Goal: Information Seeking & Learning: Compare options

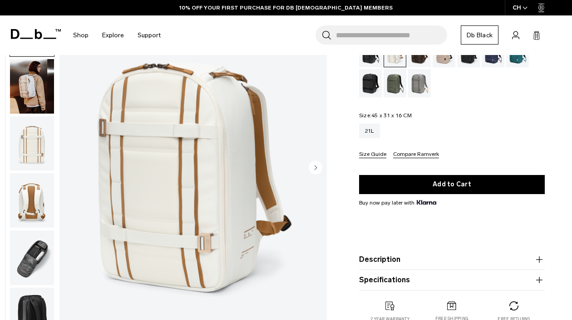
scroll to position [95, 0]
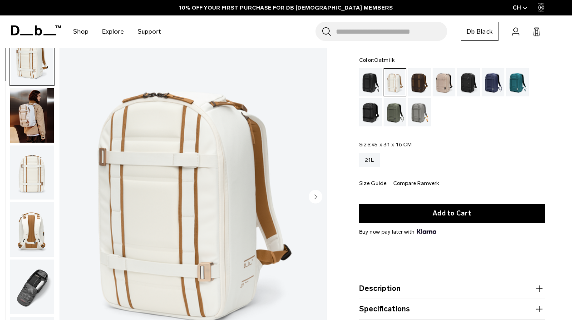
click at [31, 168] on img "button" at bounding box center [32, 172] width 44 height 54
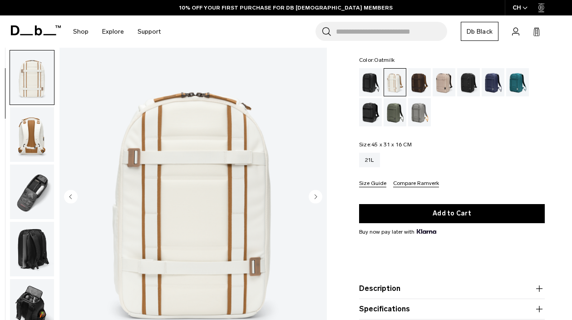
scroll to position [116, 0]
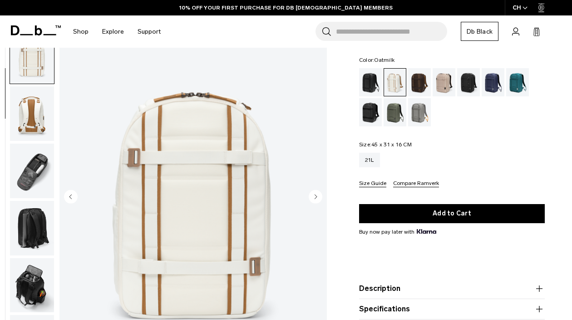
click at [35, 183] on img "button" at bounding box center [32, 170] width 44 height 54
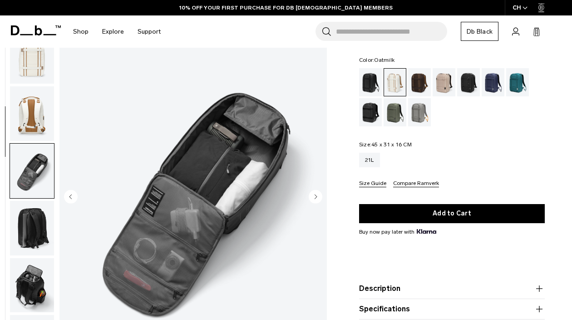
scroll to position [231, 0]
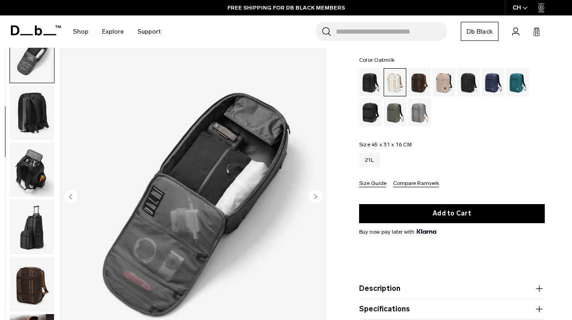
click at [36, 228] on img "button" at bounding box center [32, 226] width 44 height 54
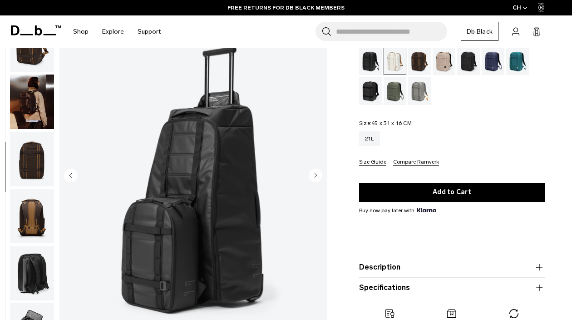
scroll to position [73, 0]
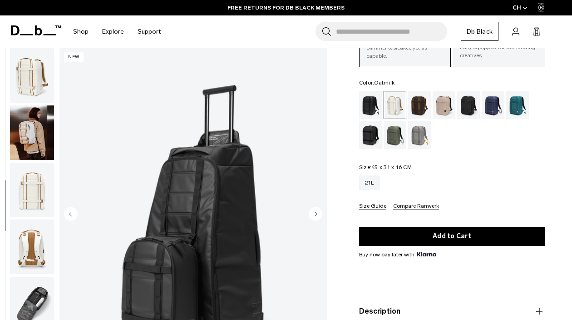
click at [28, 213] on img "button" at bounding box center [32, 190] width 44 height 54
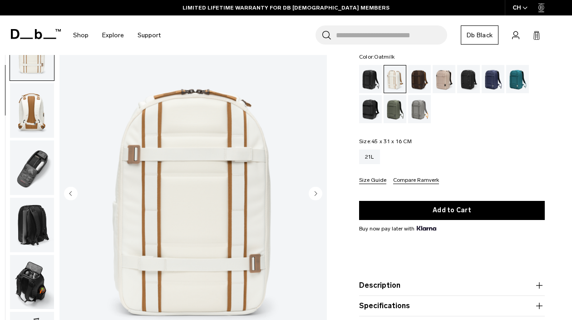
scroll to position [87, 0]
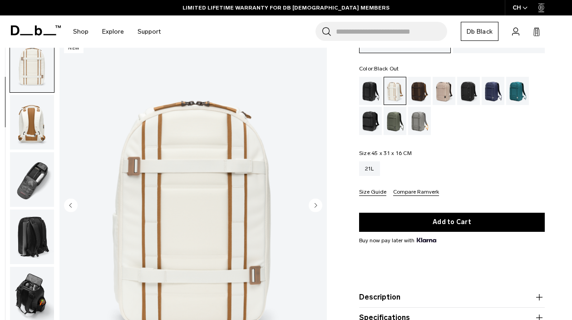
click at [372, 93] on div "Black Out" at bounding box center [370, 91] width 23 height 28
click at [393, 91] on div "Oatmilk" at bounding box center [395, 90] width 22 height 27
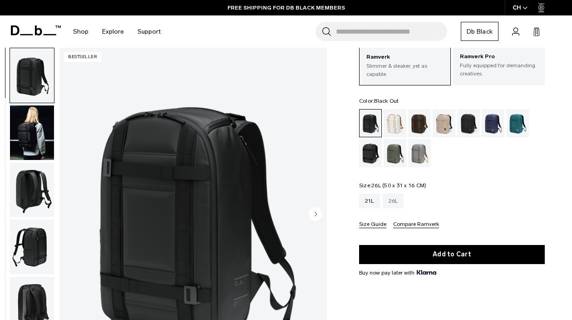
click at [395, 199] on div "26L" at bounding box center [393, 200] width 21 height 15
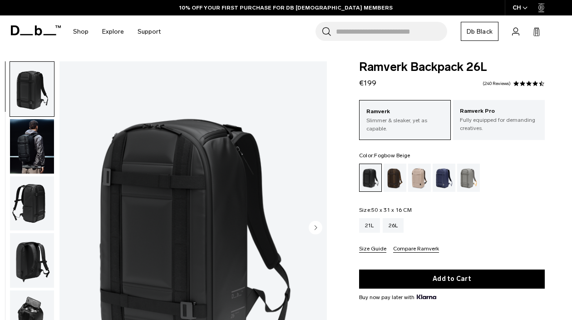
click at [423, 178] on div "Fogbow Beige" at bounding box center [419, 177] width 23 height 28
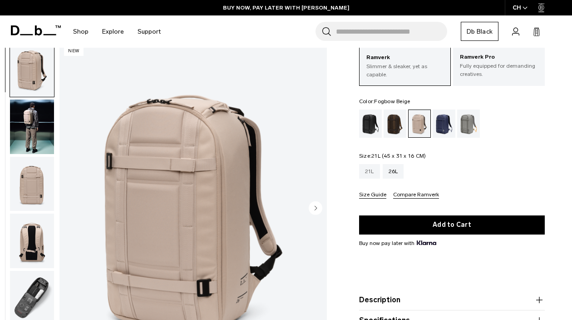
click at [372, 173] on div "21L" at bounding box center [369, 171] width 21 height 15
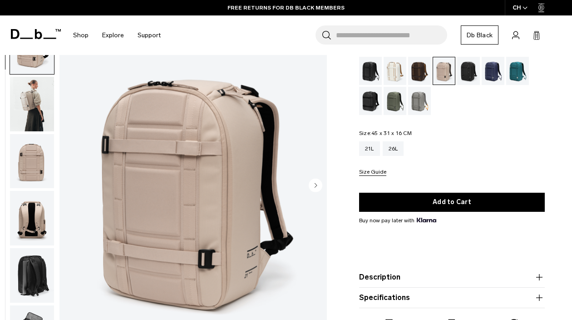
scroll to position [66, 0]
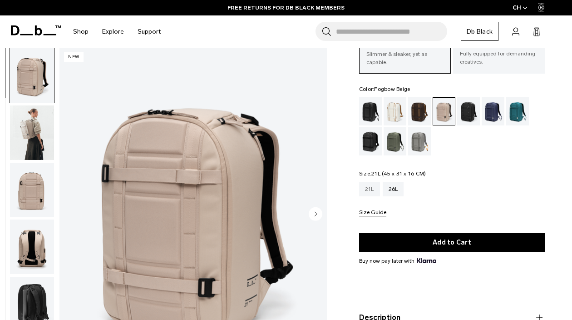
click at [367, 186] on div "21L" at bounding box center [369, 189] width 21 height 15
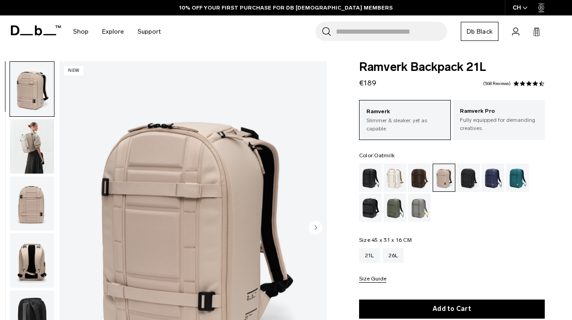
click at [390, 171] on div "Oatmilk" at bounding box center [395, 177] width 23 height 28
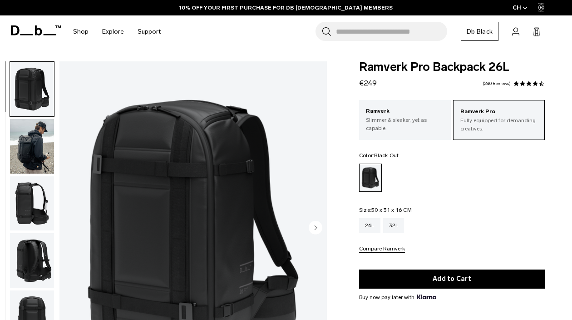
click at [22, 118] on ul at bounding box center [32, 228] width 45 height 334
click at [35, 86] on img "button" at bounding box center [32, 89] width 44 height 54
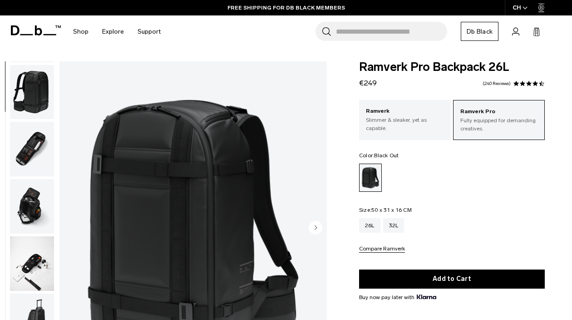
click at [38, 161] on img "button" at bounding box center [32, 149] width 44 height 54
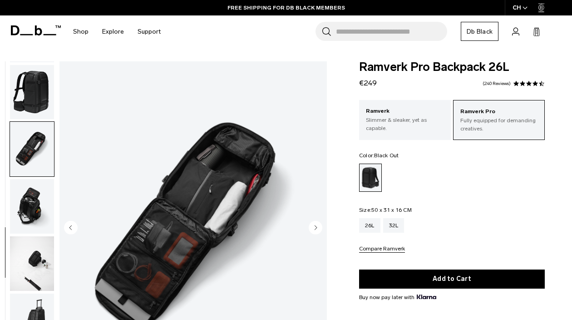
scroll to position [405, 0]
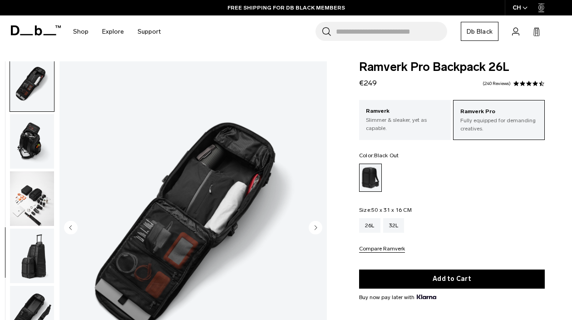
click at [37, 188] on img "button" at bounding box center [32, 198] width 44 height 54
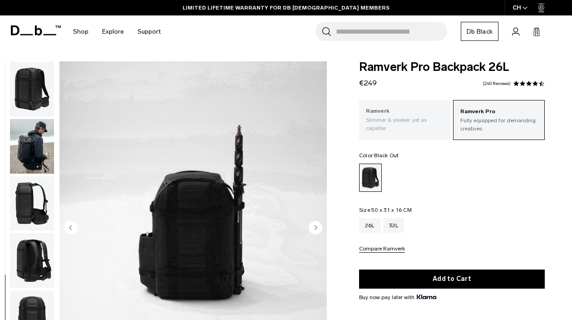
scroll to position [0, 0]
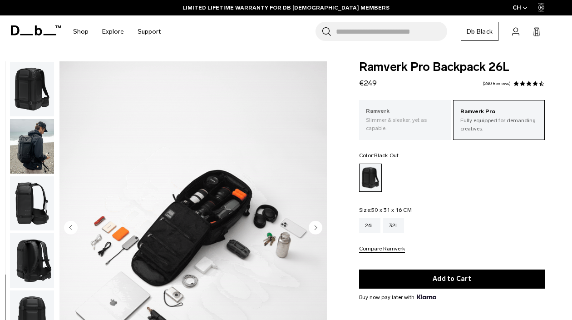
click at [378, 128] on p "Slimmer & sleaker, yet as capable." at bounding box center [405, 124] width 78 height 16
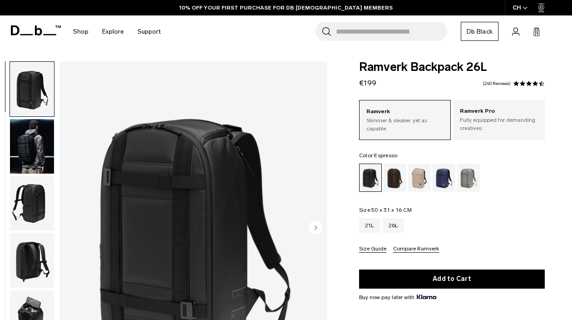
scroll to position [34, 0]
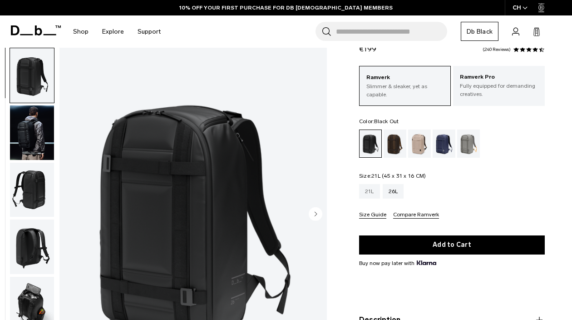
click at [374, 184] on div "21L" at bounding box center [369, 191] width 21 height 15
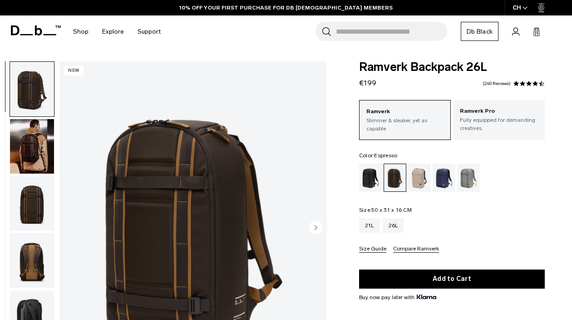
click at [43, 153] on img "button" at bounding box center [32, 146] width 44 height 54
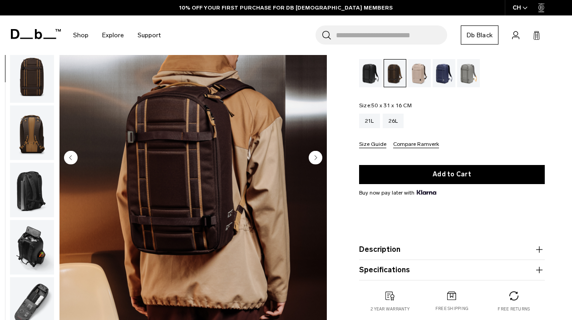
scroll to position [73, 0]
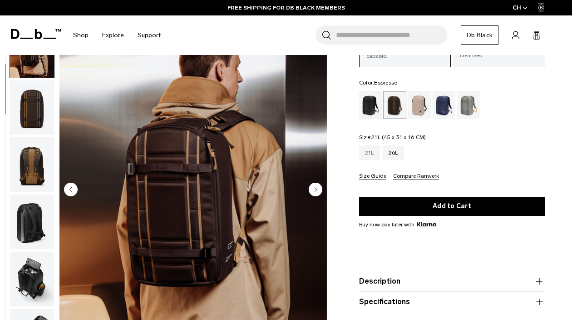
click at [373, 159] on div "21L" at bounding box center [369, 152] width 21 height 15
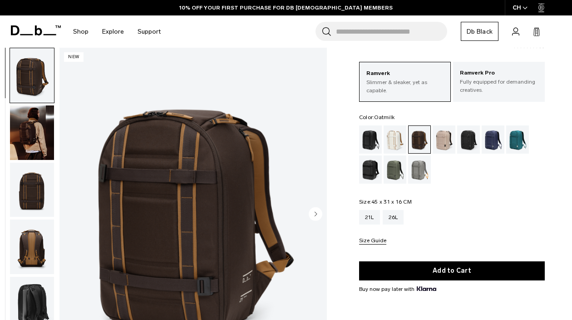
click at [392, 139] on div "Oatmilk" at bounding box center [395, 139] width 23 height 28
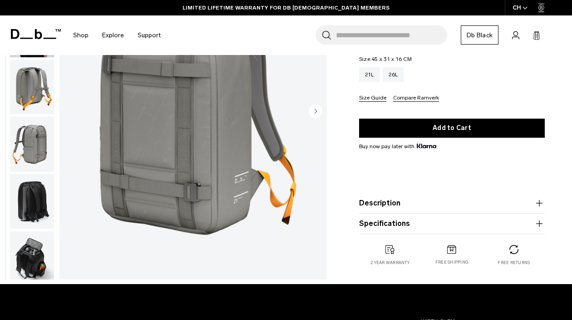
scroll to position [116, 0]
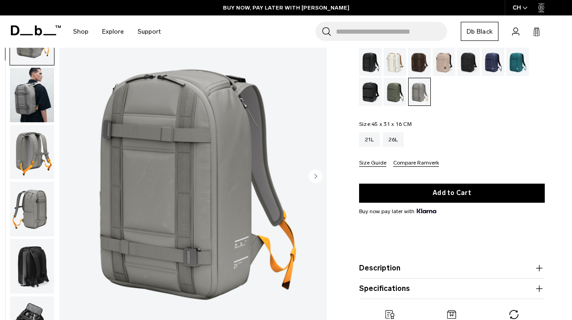
click at [399, 94] on div "Moss Green" at bounding box center [395, 92] width 23 height 28
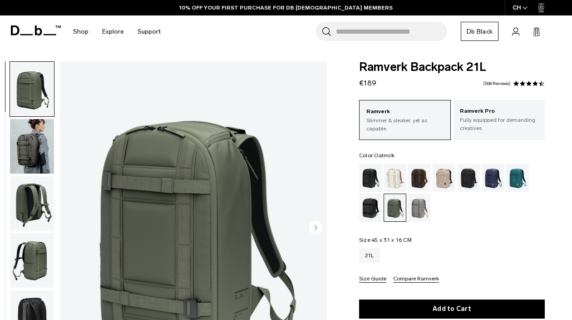
click at [393, 170] on div "Oatmilk" at bounding box center [395, 177] width 23 height 28
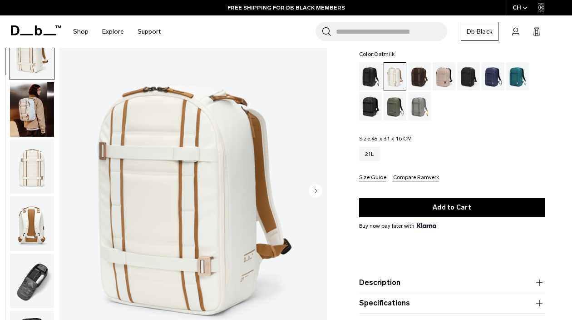
scroll to position [101, 0]
click at [28, 277] on img "button" at bounding box center [32, 280] width 44 height 54
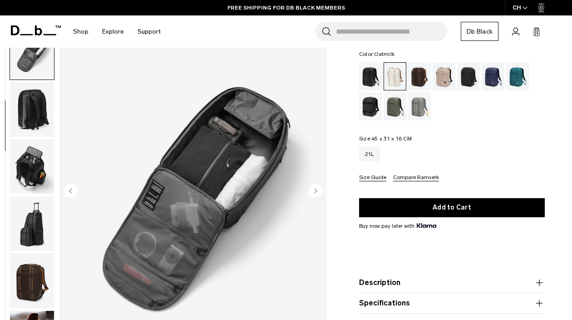
scroll to position [231, 0]
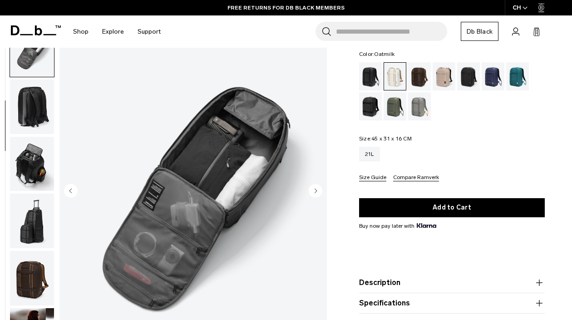
click at [51, 158] on img "button" at bounding box center [32, 163] width 44 height 54
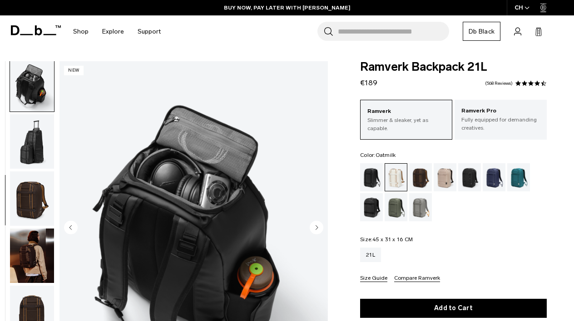
scroll to position [2, 0]
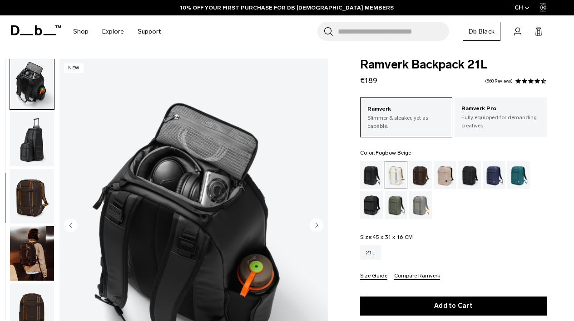
click at [450, 165] on div "Fogbow Beige" at bounding box center [445, 175] width 23 height 28
click at [397, 181] on div "Oatmilk" at bounding box center [396, 175] width 22 height 27
